Goal: Find specific page/section: Find specific page/section

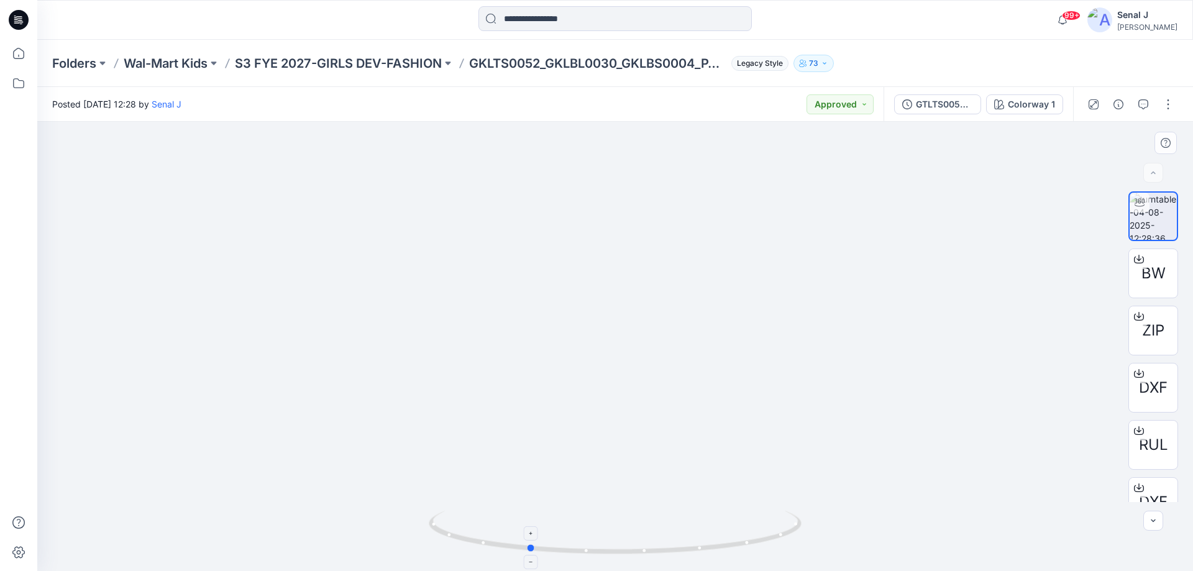
drag, startPoint x: 716, startPoint y: 540, endPoint x: 610, endPoint y: 529, distance: 106.8
click at [610, 529] on icon at bounding box center [617, 534] width 376 height 47
click at [318, 62] on p "S3 FYE 2027-GIRLS DEV-FASHION" at bounding box center [338, 63] width 207 height 17
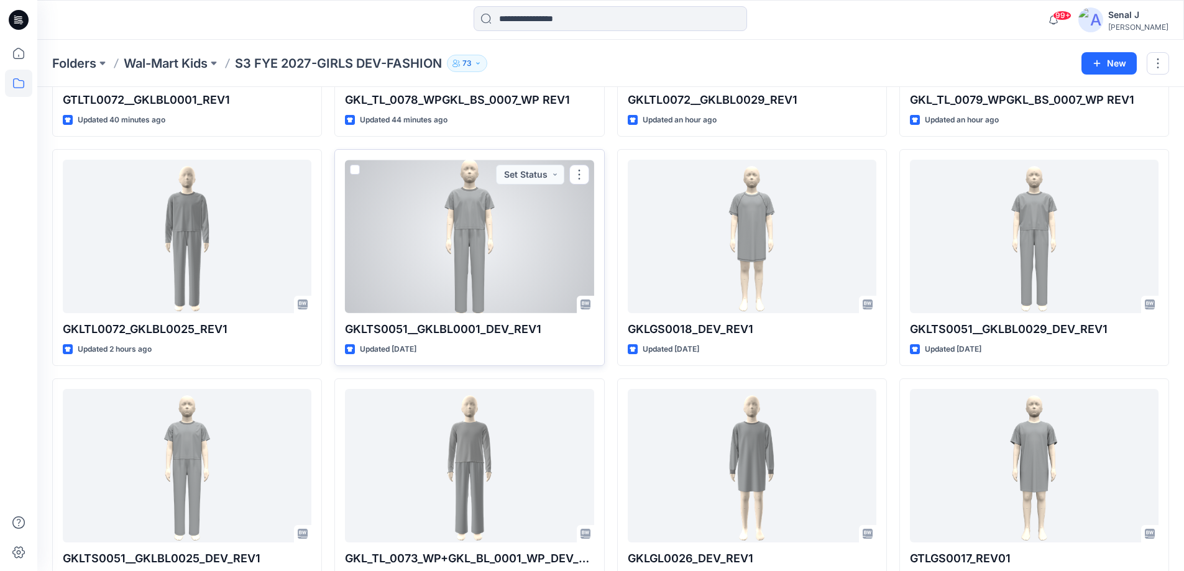
scroll to position [249, 0]
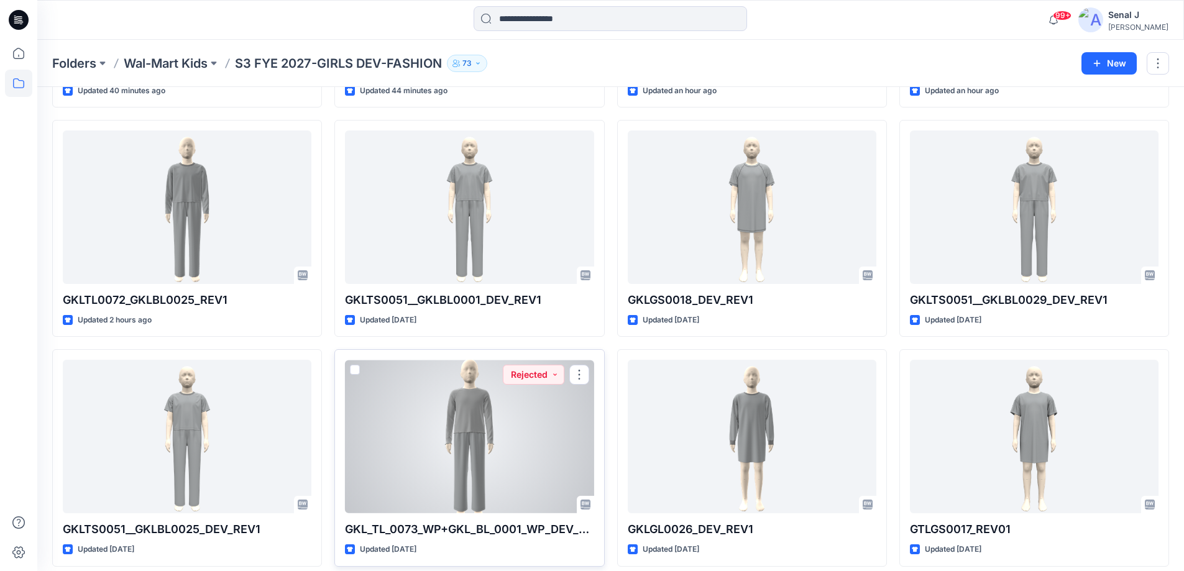
click at [441, 415] on div at bounding box center [469, 436] width 249 height 153
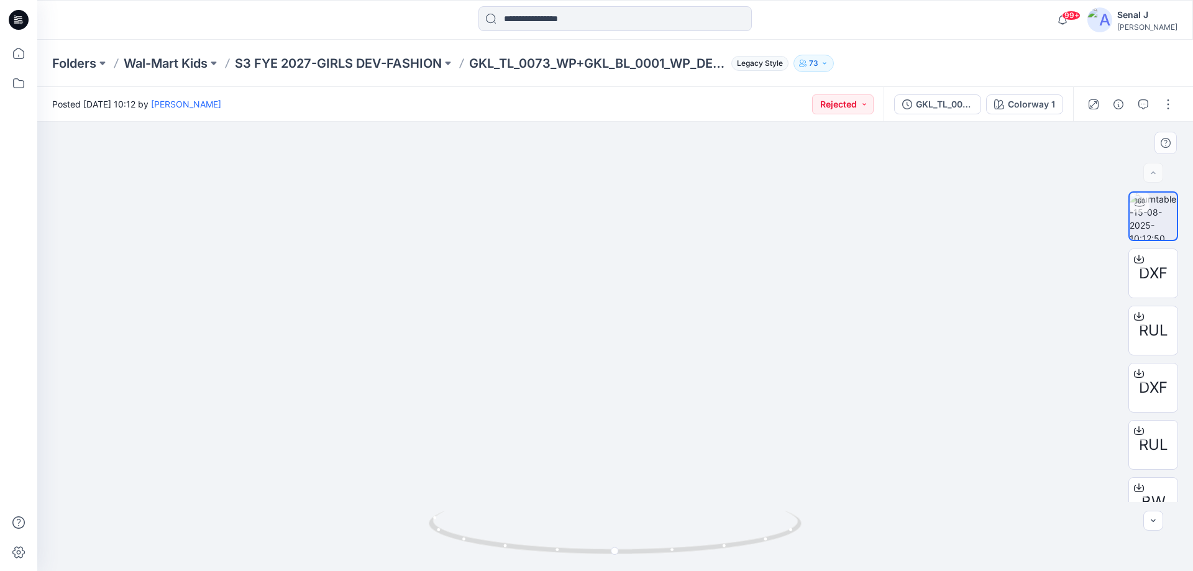
drag, startPoint x: 628, startPoint y: 183, endPoint x: 616, endPoint y: 312, distance: 129.2
click at [616, 312] on img at bounding box center [615, 333] width 405 height 475
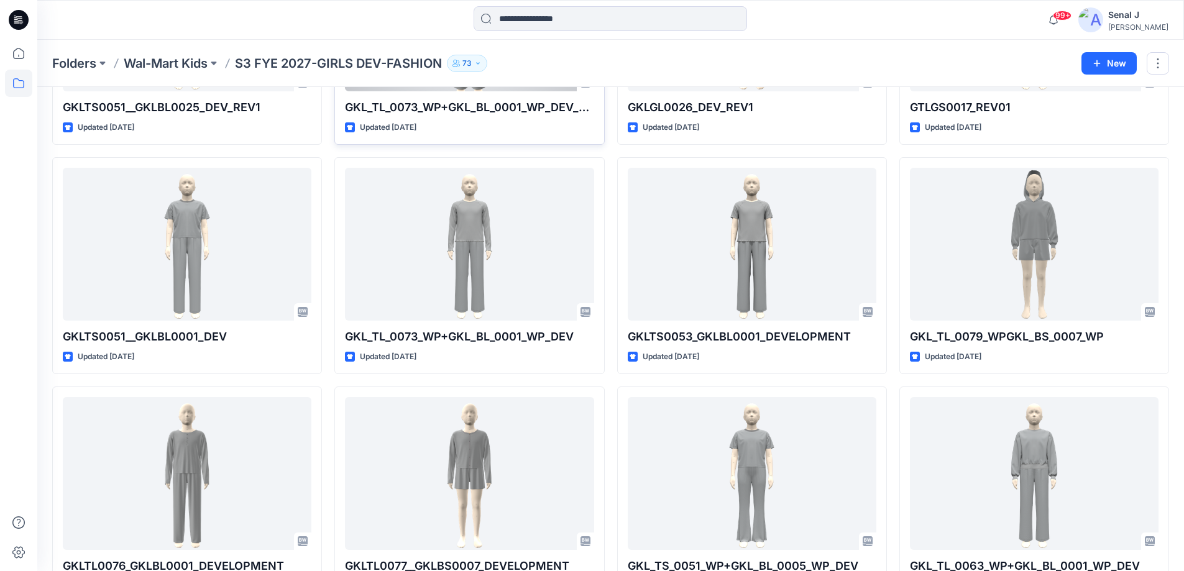
scroll to position [718, 0]
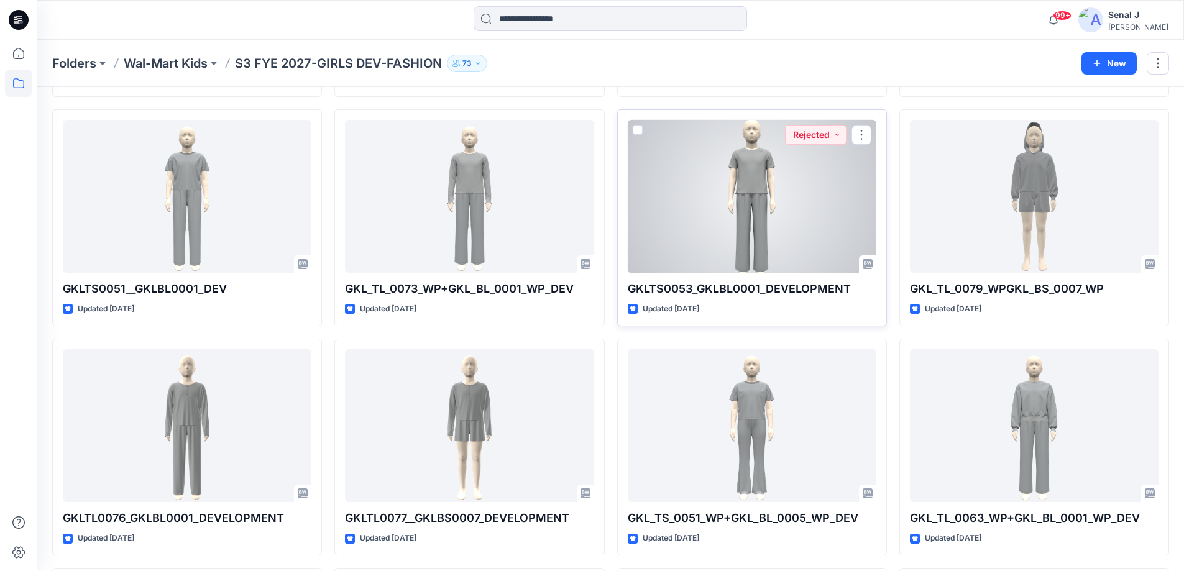
click at [776, 195] on div at bounding box center [752, 196] width 249 height 153
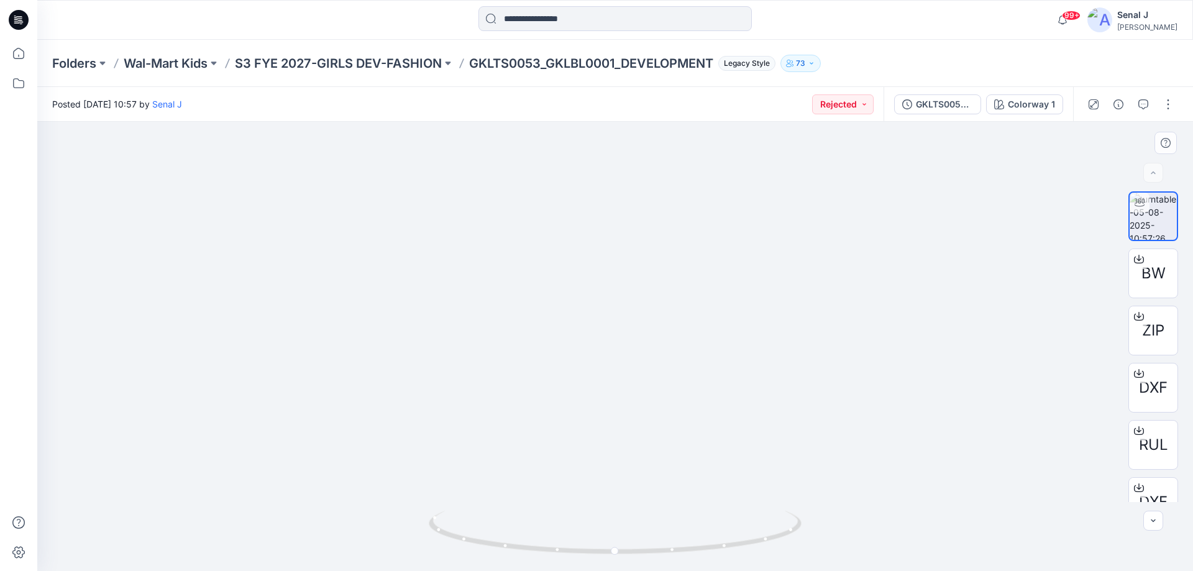
drag, startPoint x: 575, startPoint y: 257, endPoint x: 616, endPoint y: 465, distance: 212.2
click at [616, 465] on img at bounding box center [614, 285] width 603 height 571
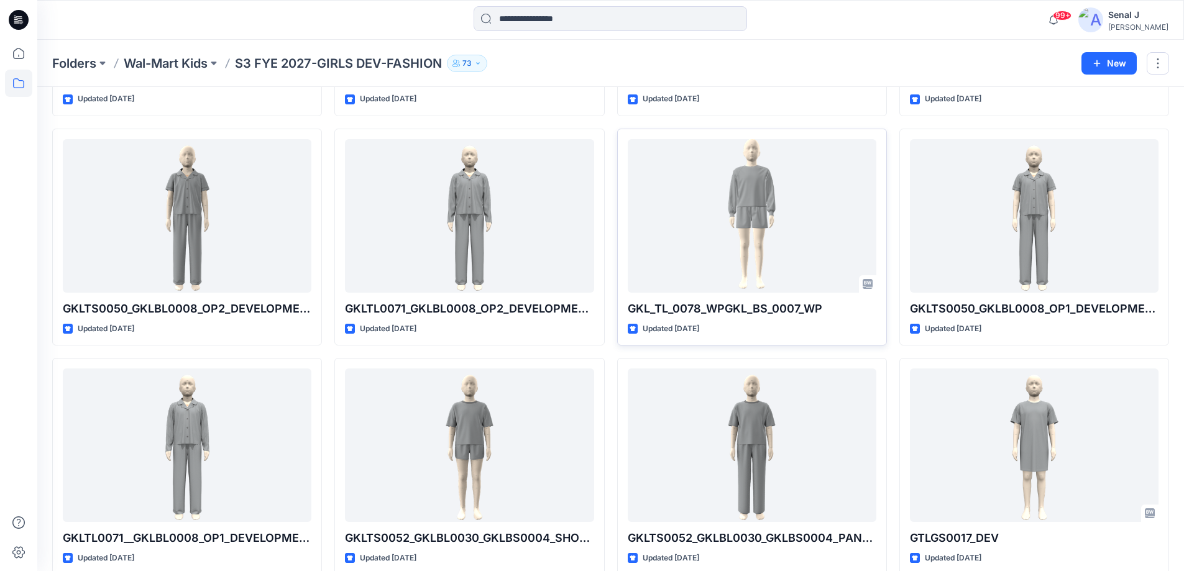
scroll to position [743, 0]
